Goal: Navigation & Orientation: Find specific page/section

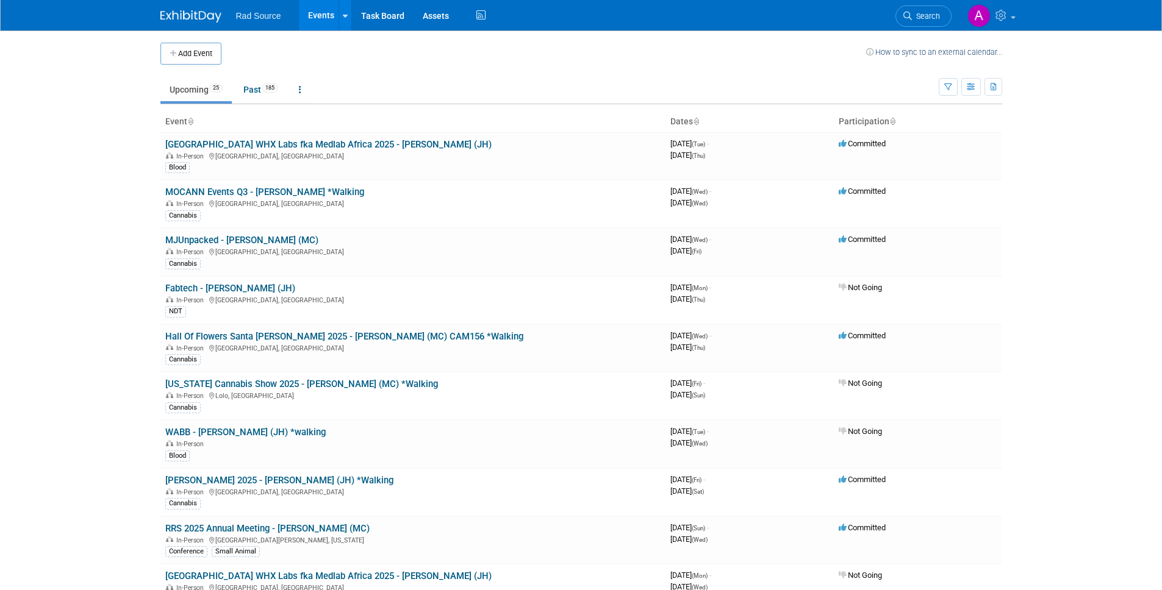
scroll to position [665, 0]
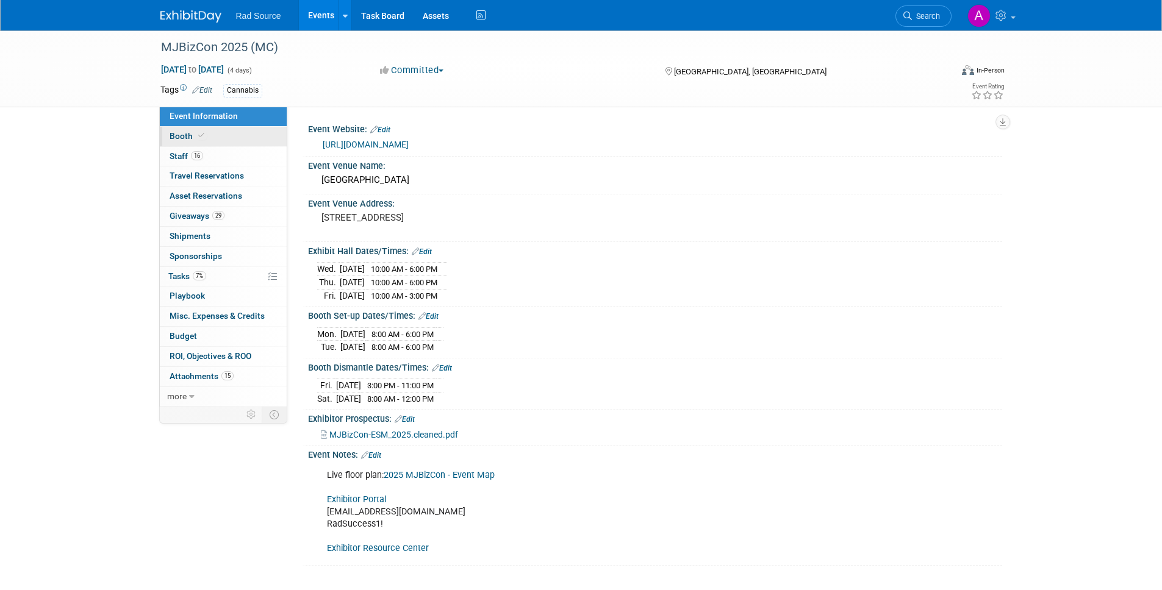
click at [207, 128] on link "Booth" at bounding box center [223, 137] width 127 height 20
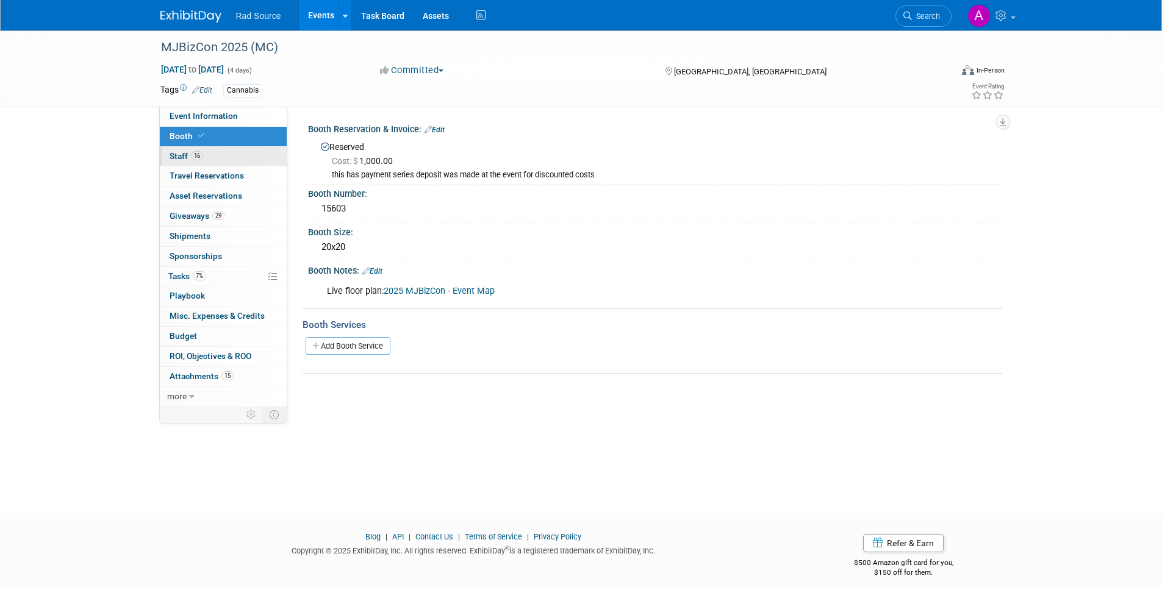
click at [235, 162] on link "16 Staff 16" at bounding box center [223, 157] width 127 height 20
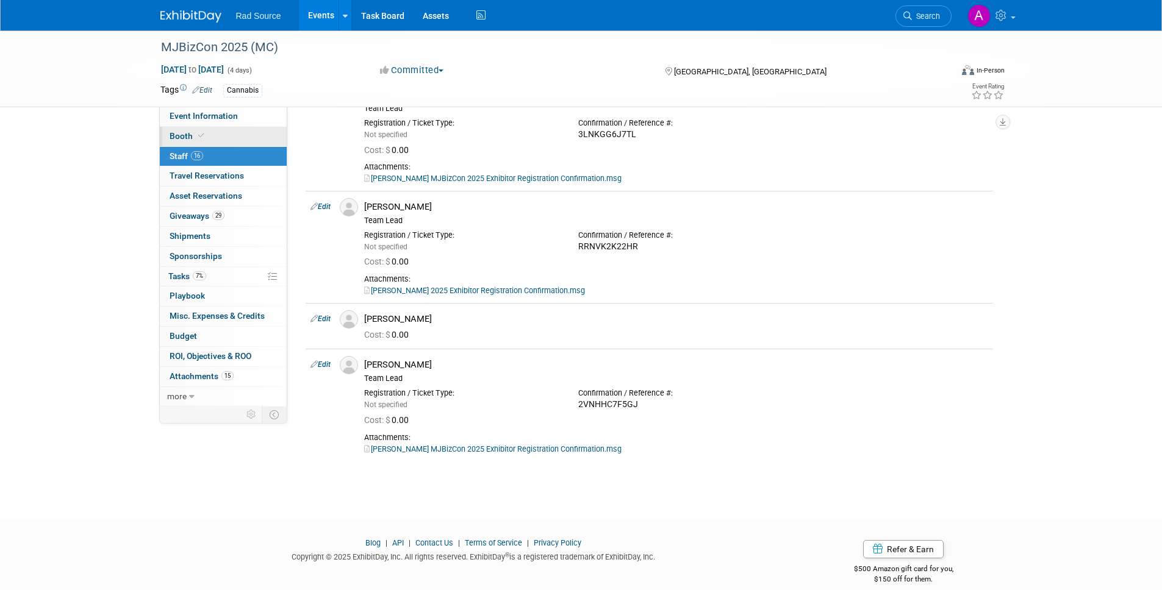
scroll to position [1265, 0]
click at [224, 137] on link "Booth" at bounding box center [223, 137] width 127 height 20
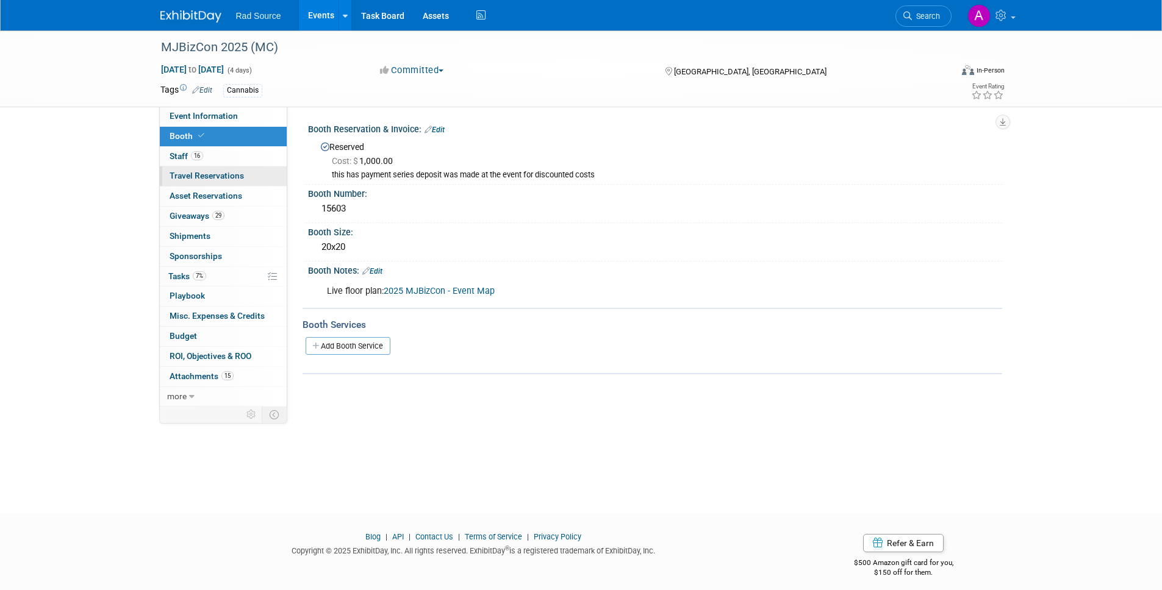
click at [225, 170] on link "0 Travel Reservations 0" at bounding box center [223, 176] width 127 height 20
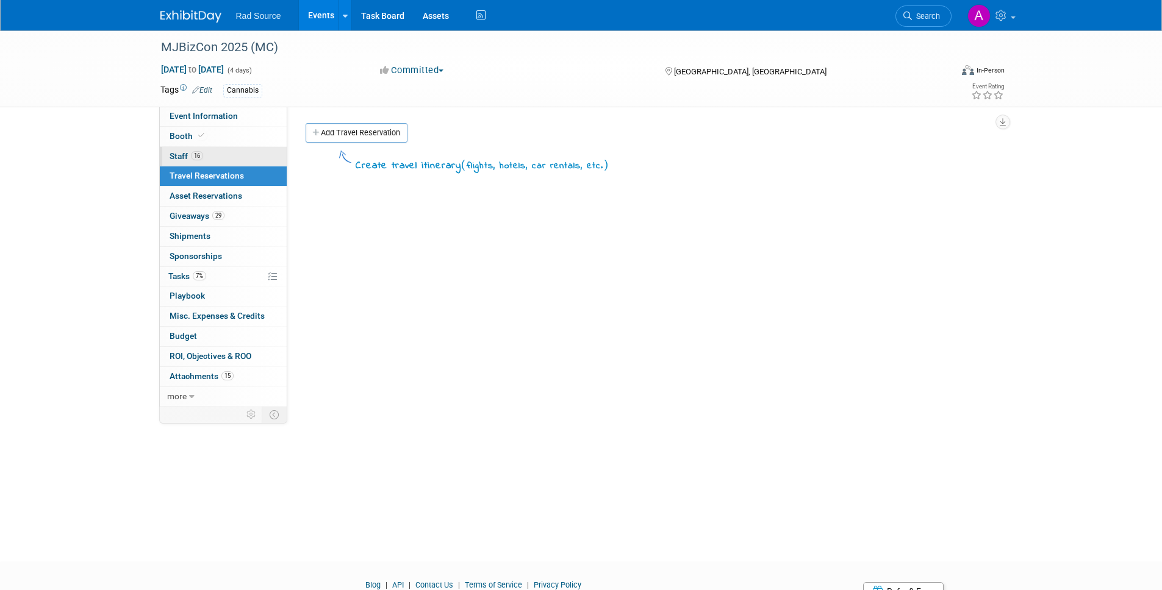
click at [234, 158] on link "16 Staff 16" at bounding box center [223, 157] width 127 height 20
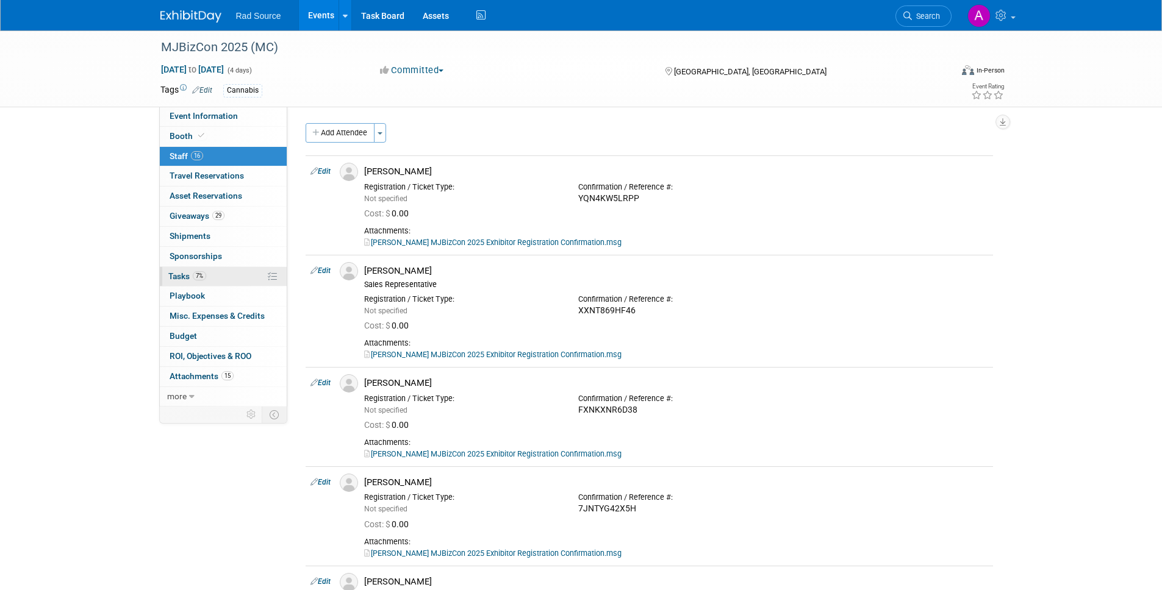
click at [241, 270] on link "7% Tasks 7%" at bounding box center [223, 277] width 127 height 20
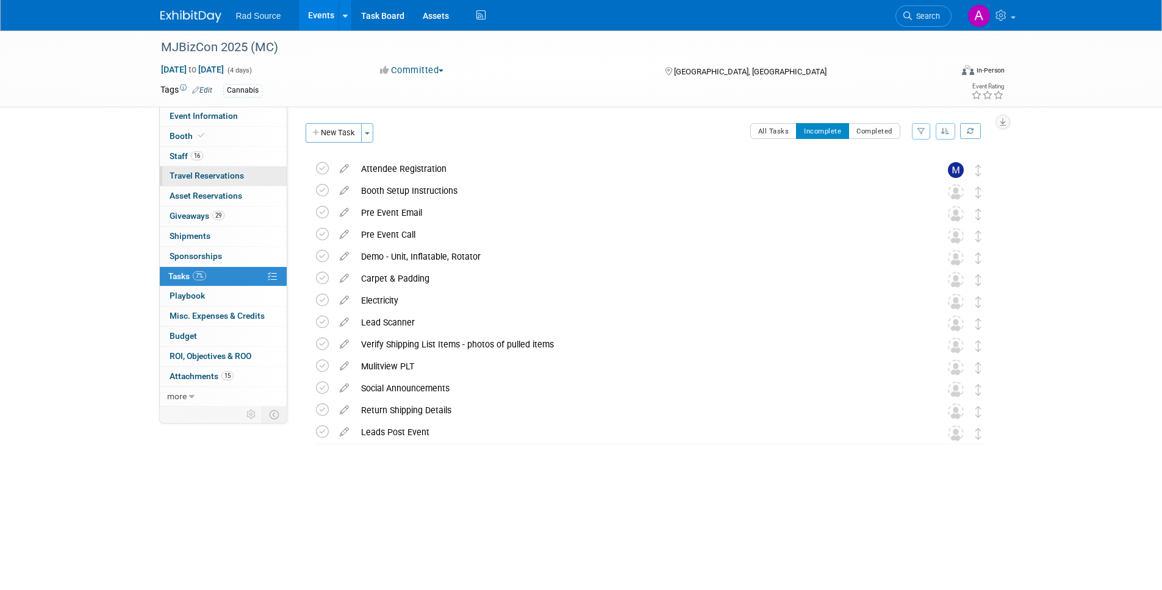
click at [229, 178] on span "Travel Reservations 0" at bounding box center [207, 176] width 74 height 10
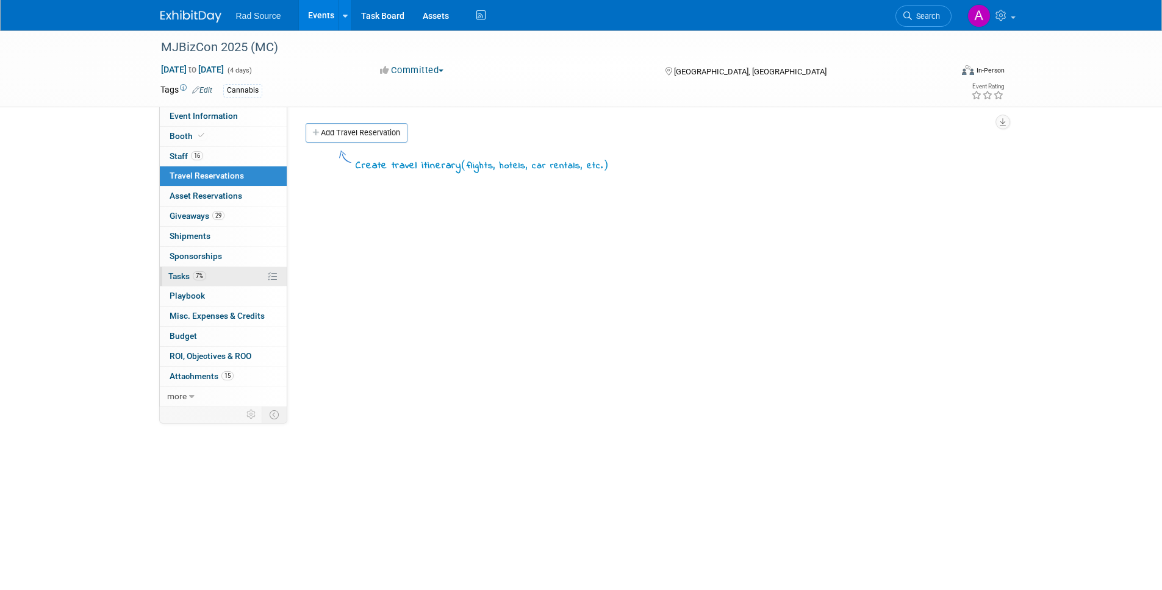
click at [235, 281] on link "7% Tasks 7%" at bounding box center [223, 277] width 127 height 20
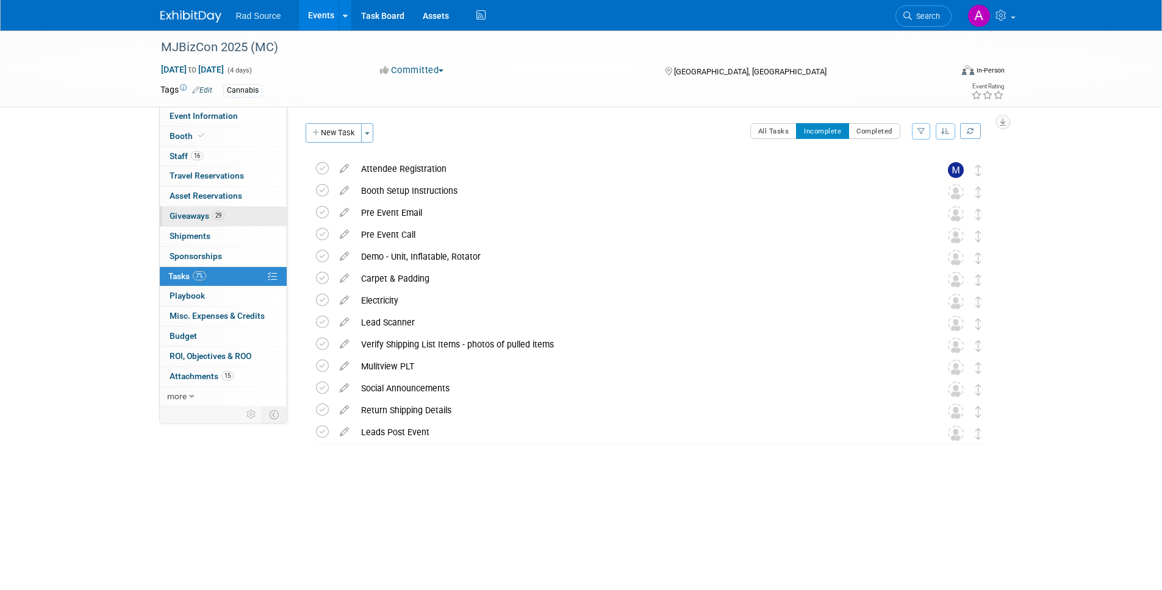
click at [218, 218] on span "29" at bounding box center [218, 215] width 12 height 9
